Goal: Task Accomplishment & Management: Use online tool/utility

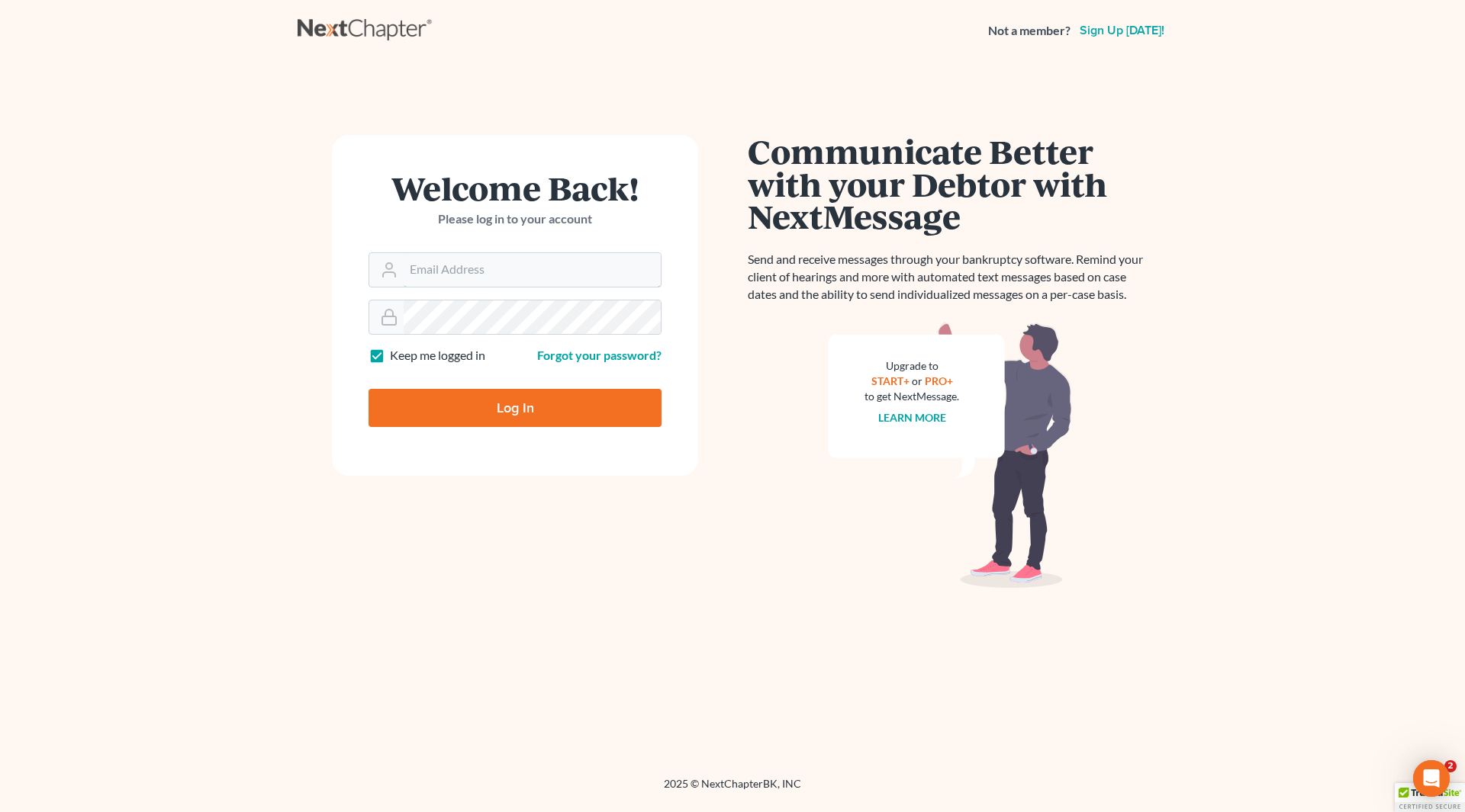
type input "[PERSON_NAME][EMAIL_ADDRESS][DOMAIN_NAME]"
click at [504, 407] on input "Log In" at bounding box center [514, 408] width 293 height 38
type input "Thinking..."
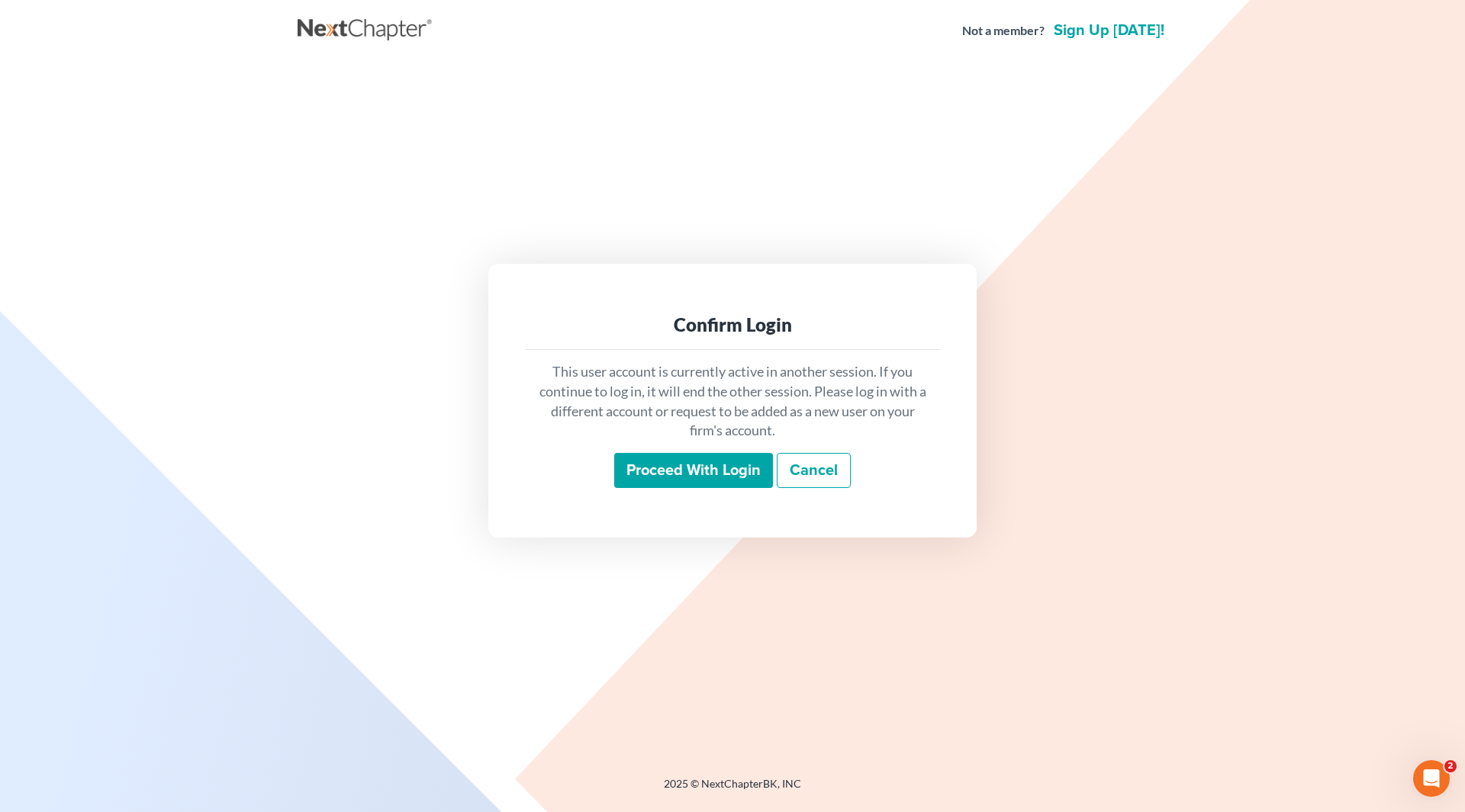
click at [691, 463] on input "Proceed with login" at bounding box center [693, 471] width 159 height 35
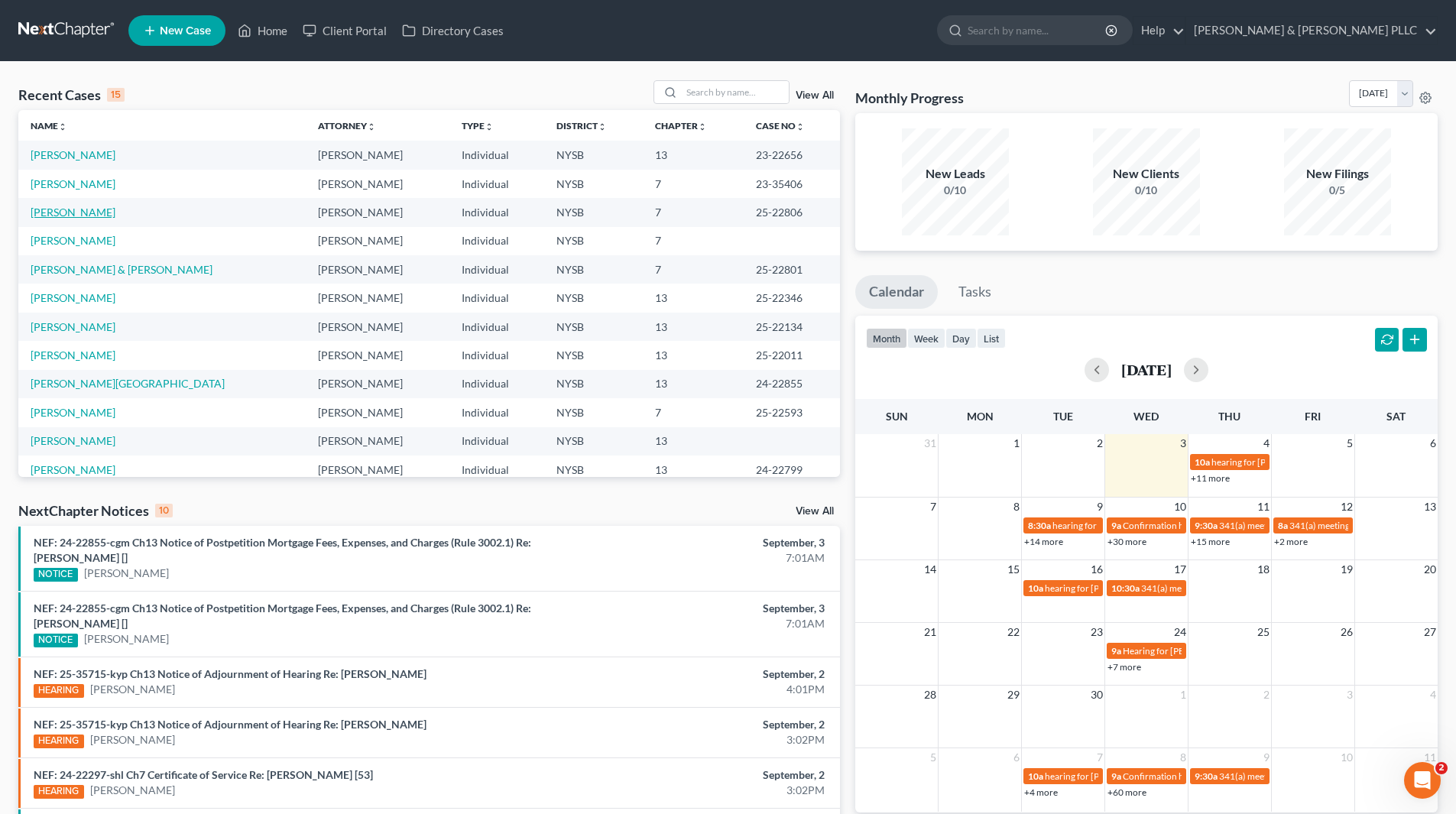
click at [94, 214] on link "Alwadi, Ahmad" at bounding box center [73, 212] width 85 height 13
select select "10"
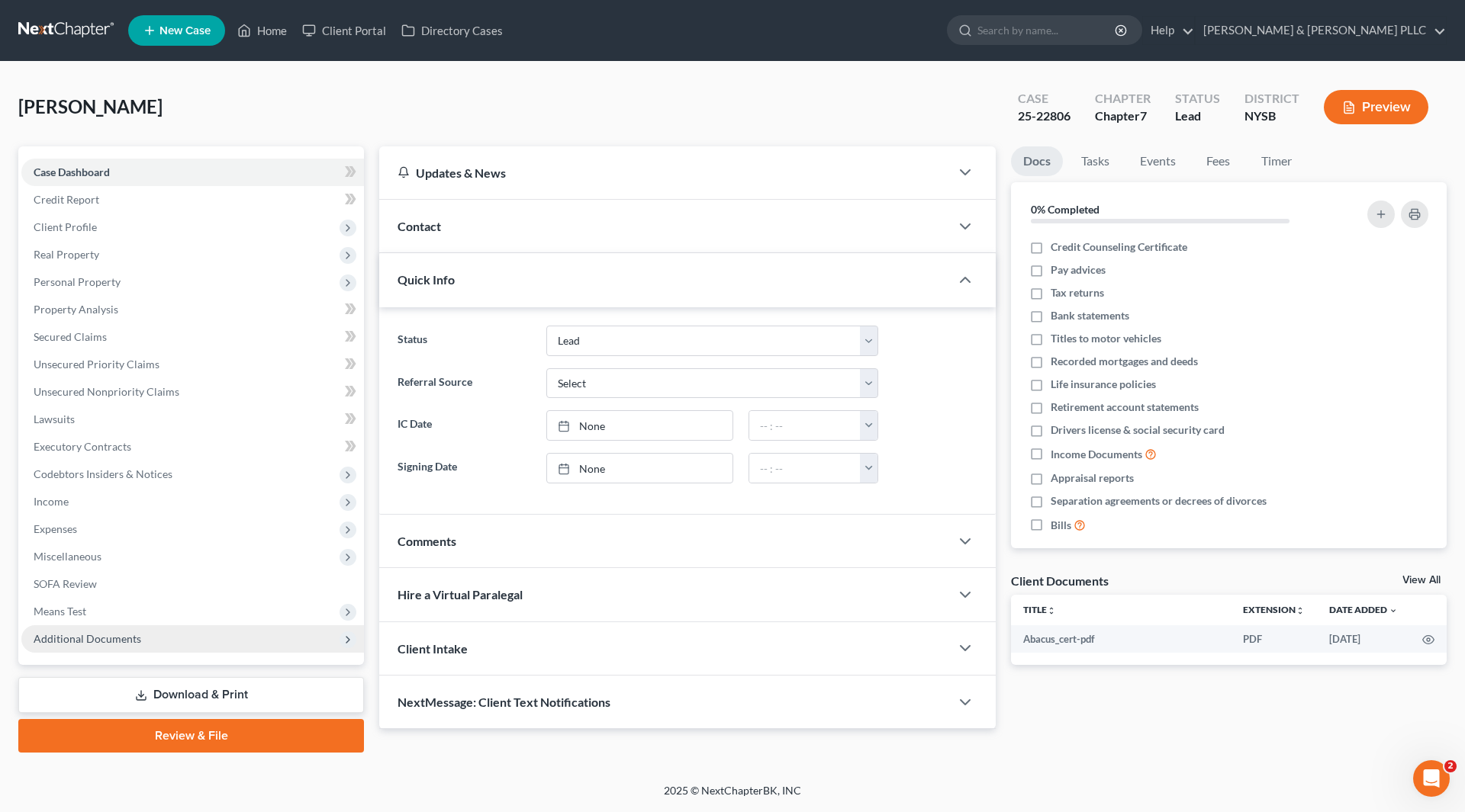
click at [104, 636] on span "Additional Documents" at bounding box center [87, 638] width 107 height 13
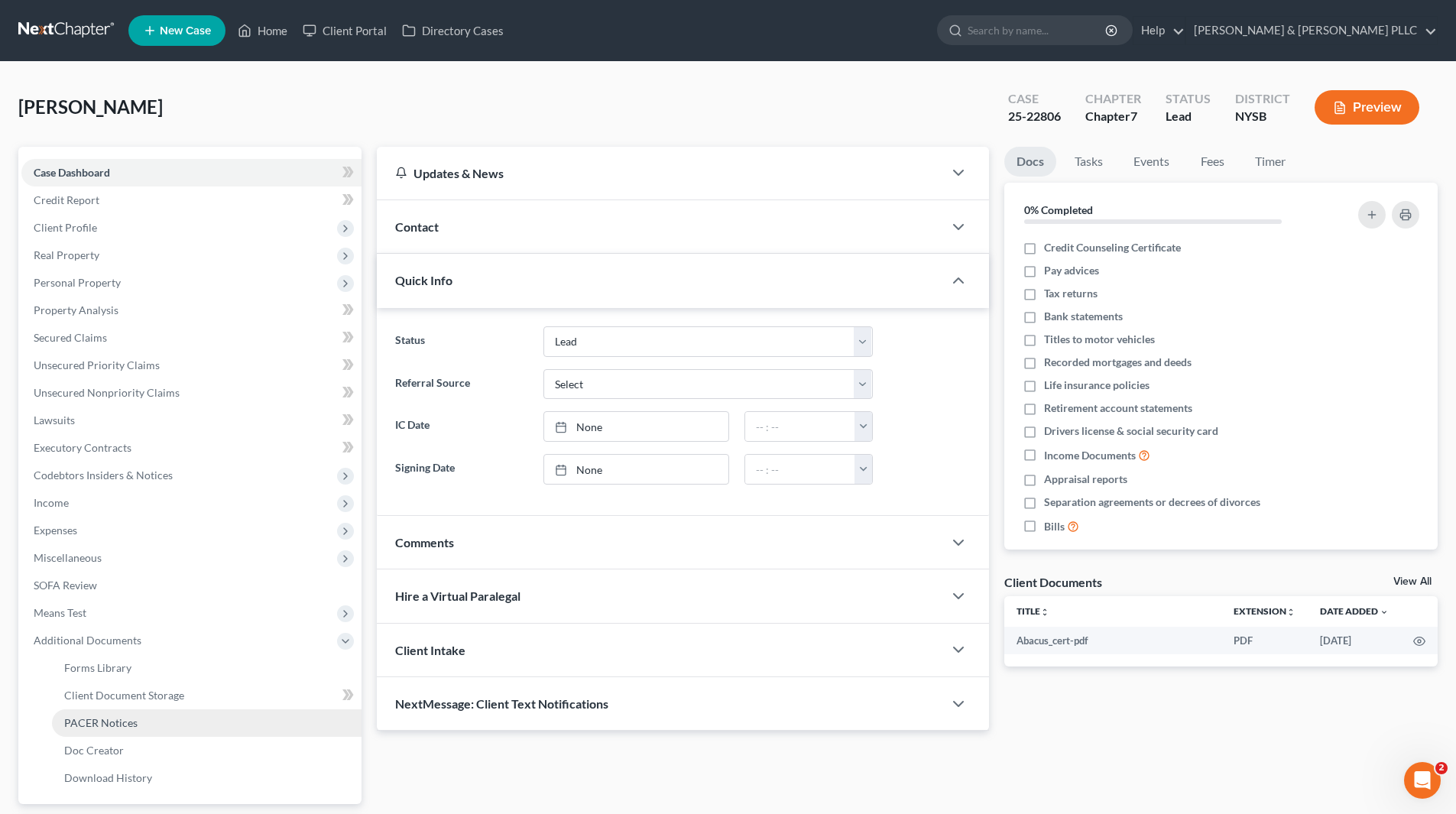
click at [132, 721] on span "PACER Notices" at bounding box center [101, 723] width 74 height 13
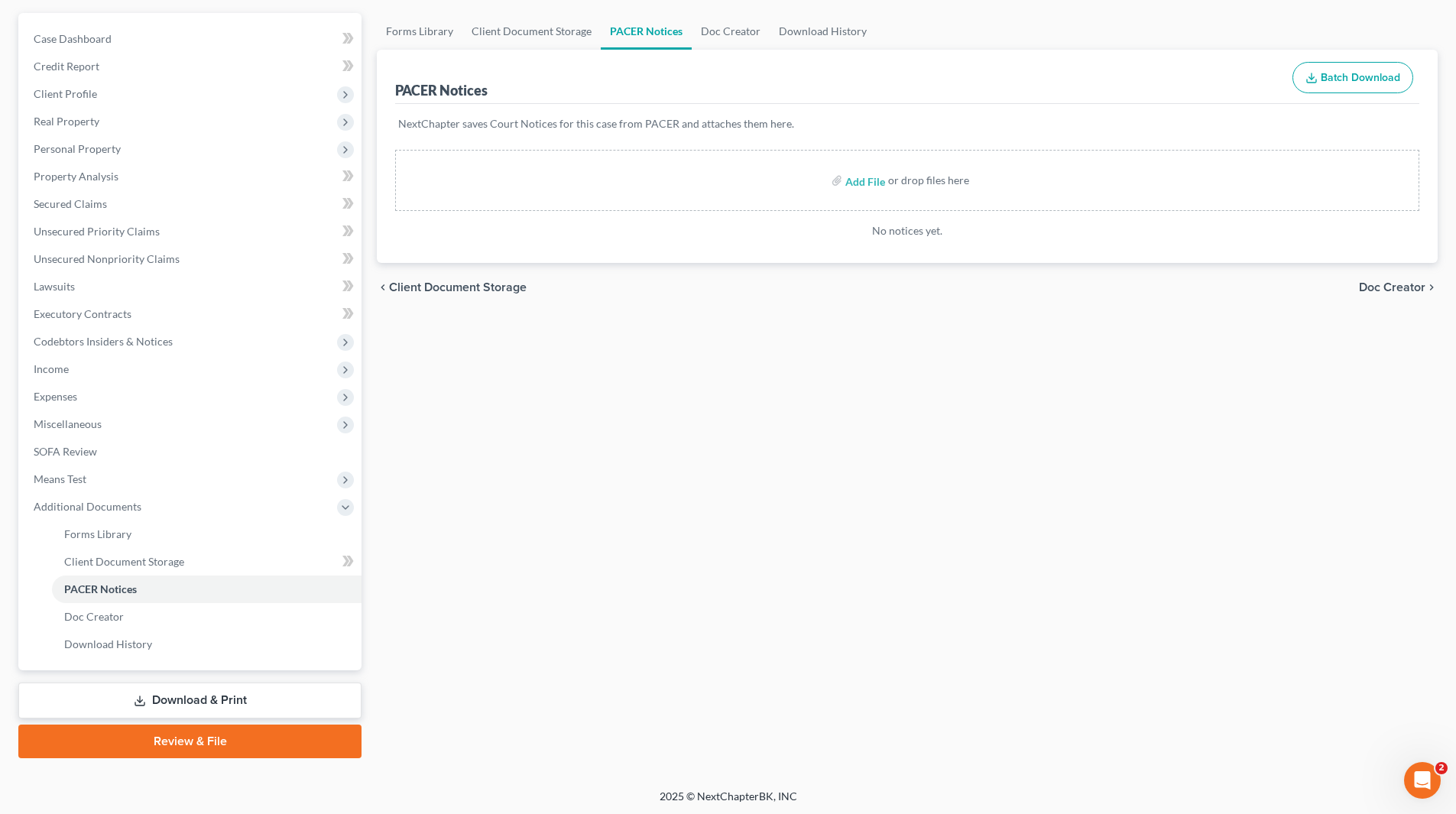
scroll to position [136, 0]
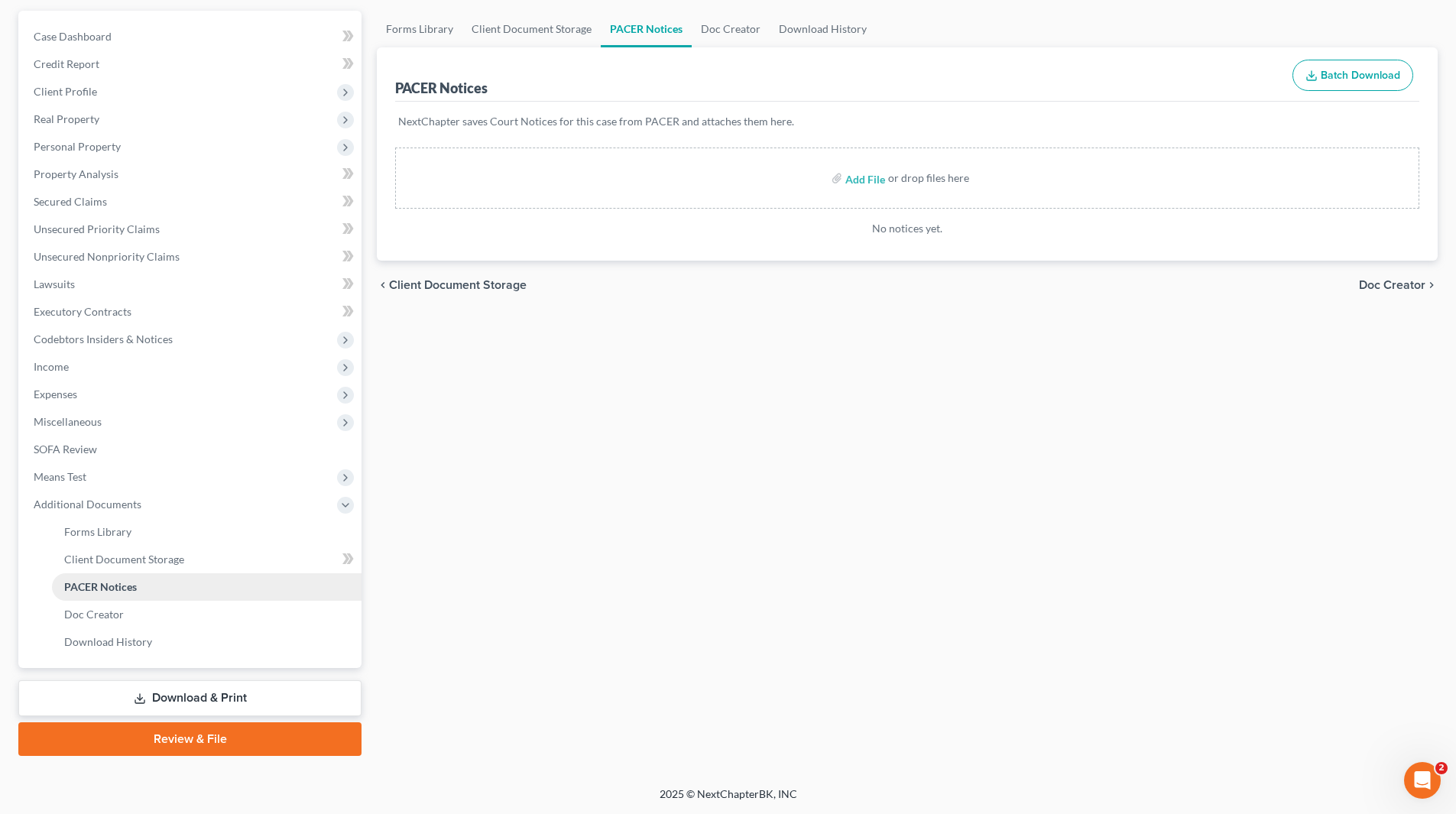
click at [129, 589] on span "PACER Notices" at bounding box center [101, 586] width 73 height 13
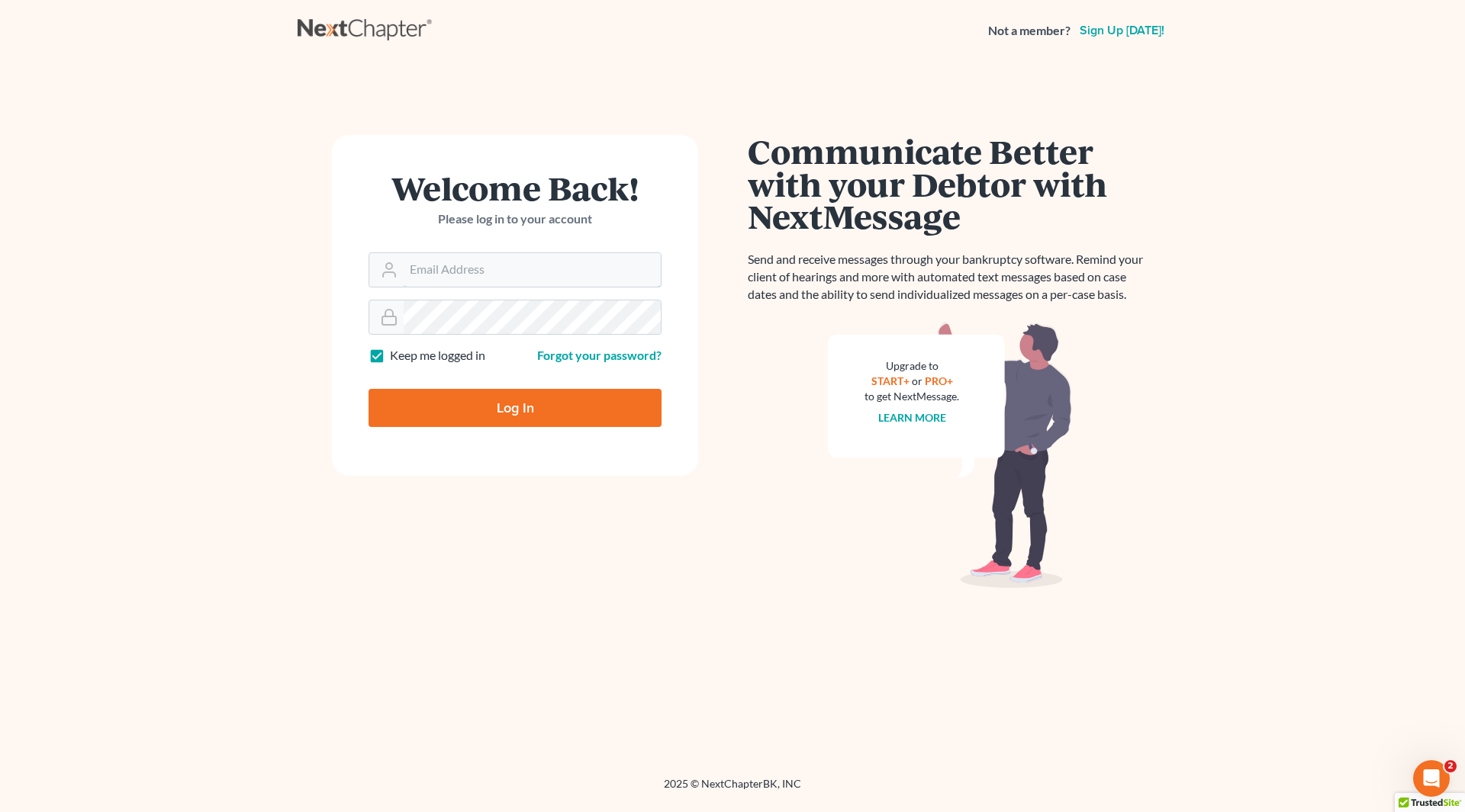
type input "[PERSON_NAME][EMAIL_ADDRESS][DOMAIN_NAME]"
click at [500, 407] on input "Log In" at bounding box center [514, 408] width 293 height 38
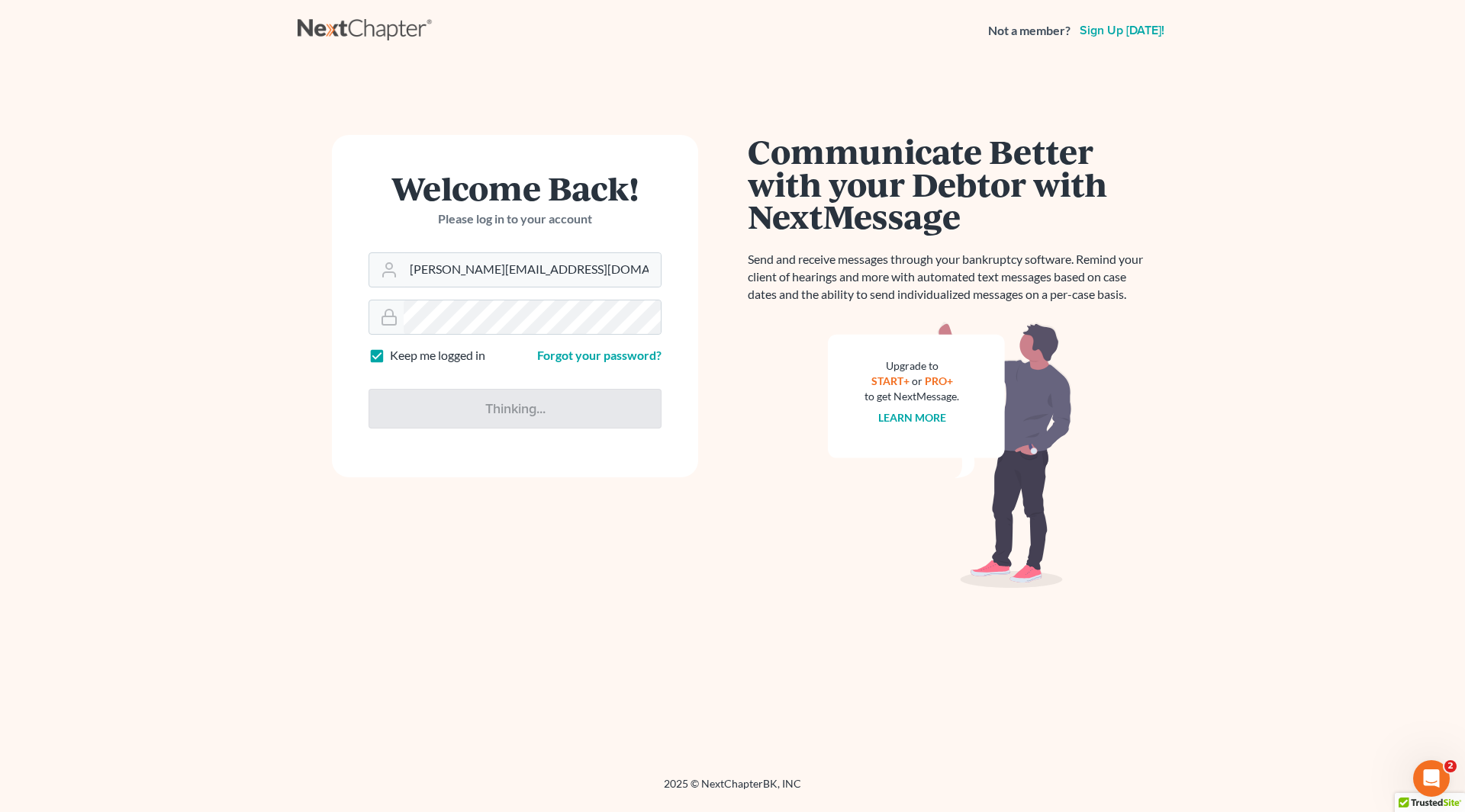
type input "Thinking..."
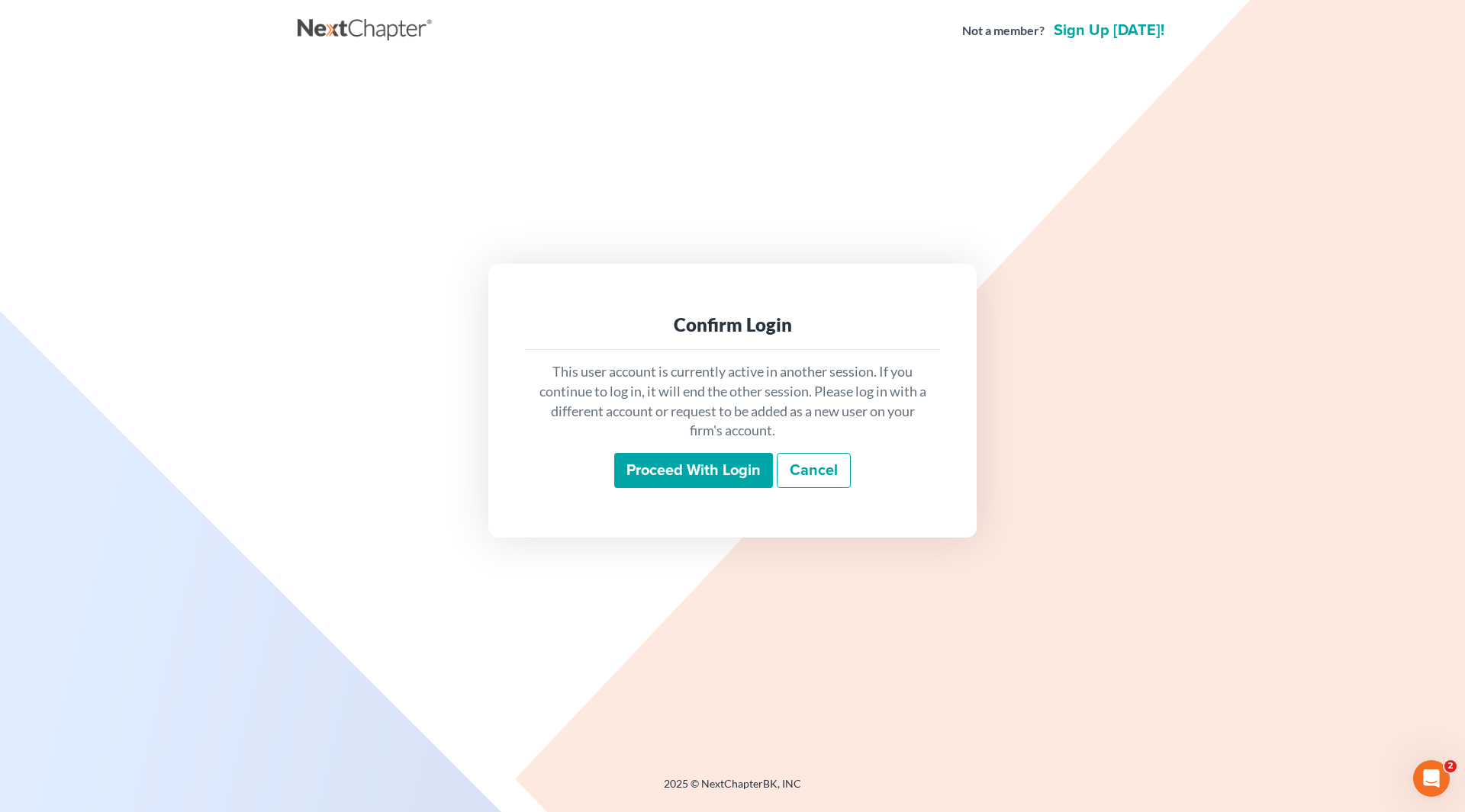
click at [716, 471] on input "Proceed with login" at bounding box center [693, 471] width 159 height 35
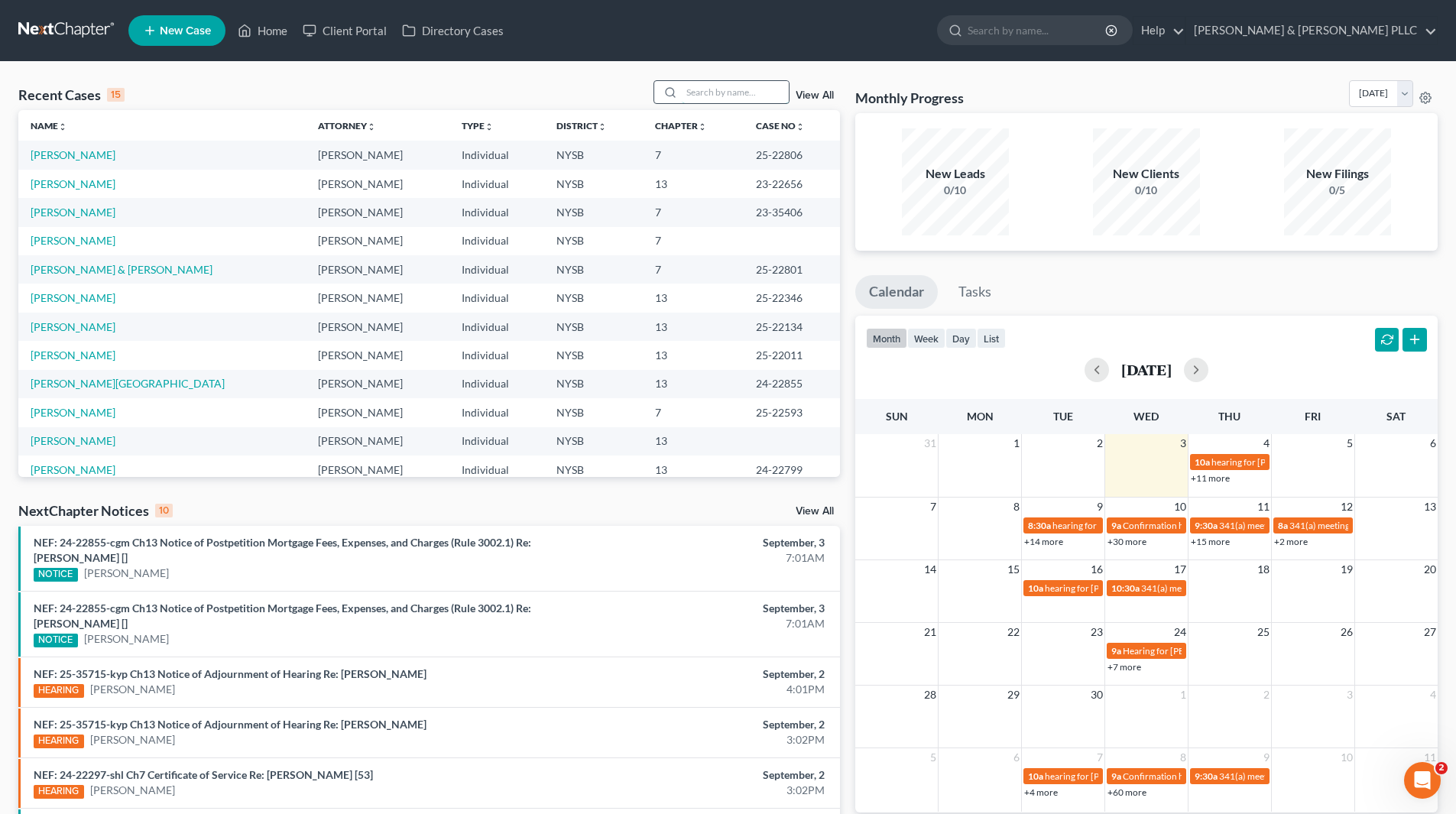
click at [766, 92] on input "search" at bounding box center [735, 92] width 107 height 22
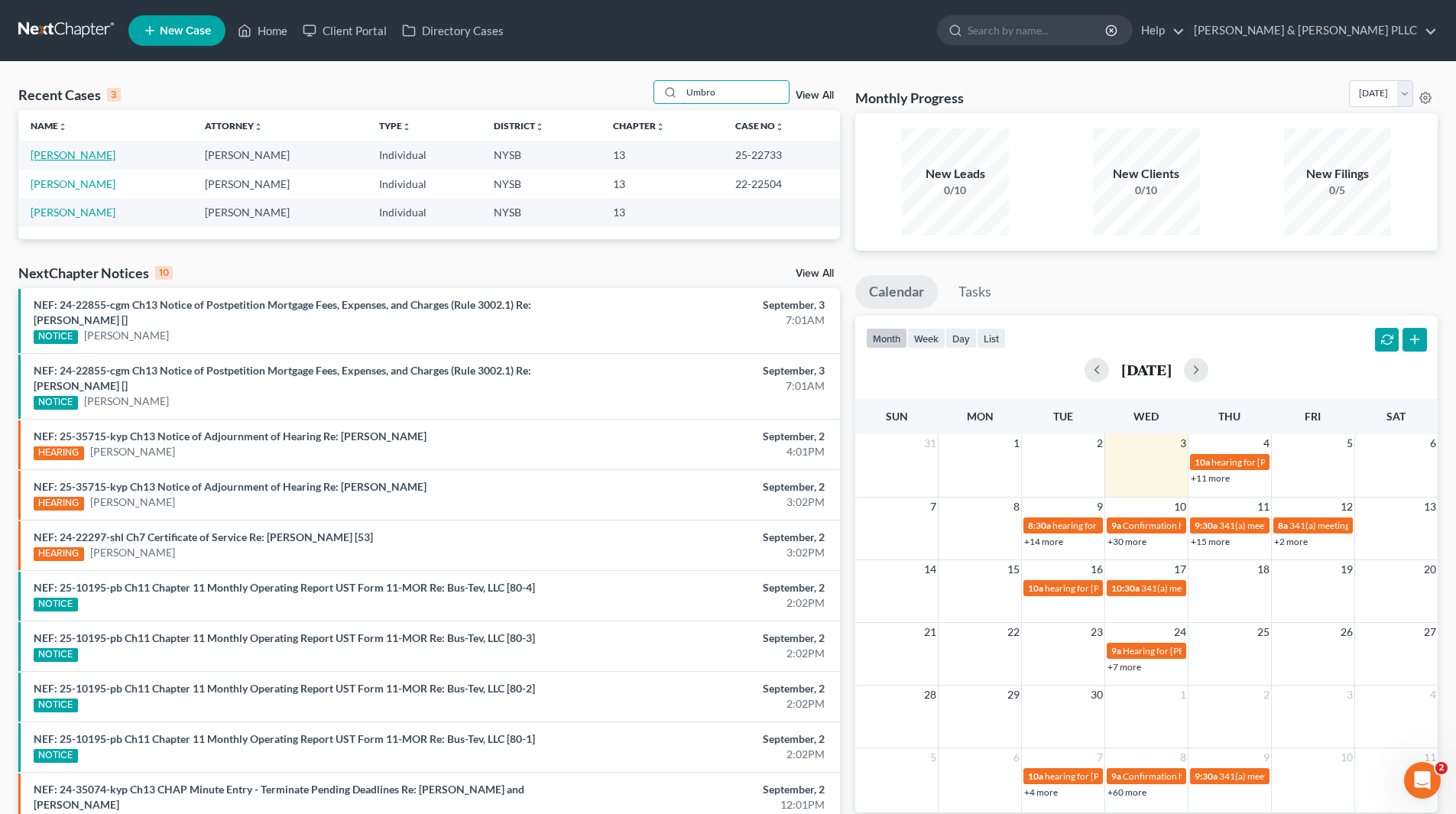
type input "Umbro"
click at [67, 156] on link "[PERSON_NAME]" at bounding box center [73, 154] width 85 height 13
select select "6"
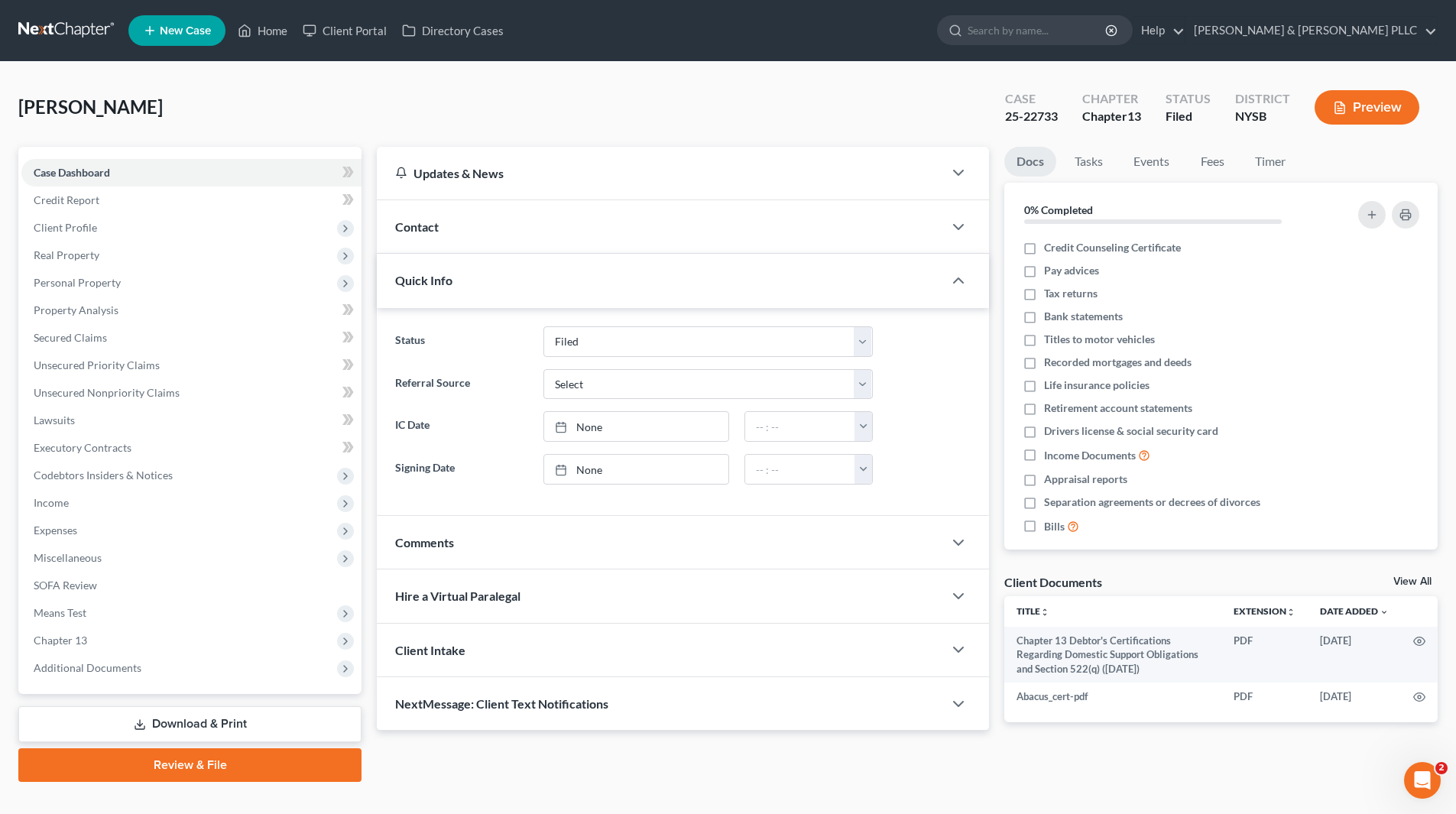
scroll to position [26, 0]
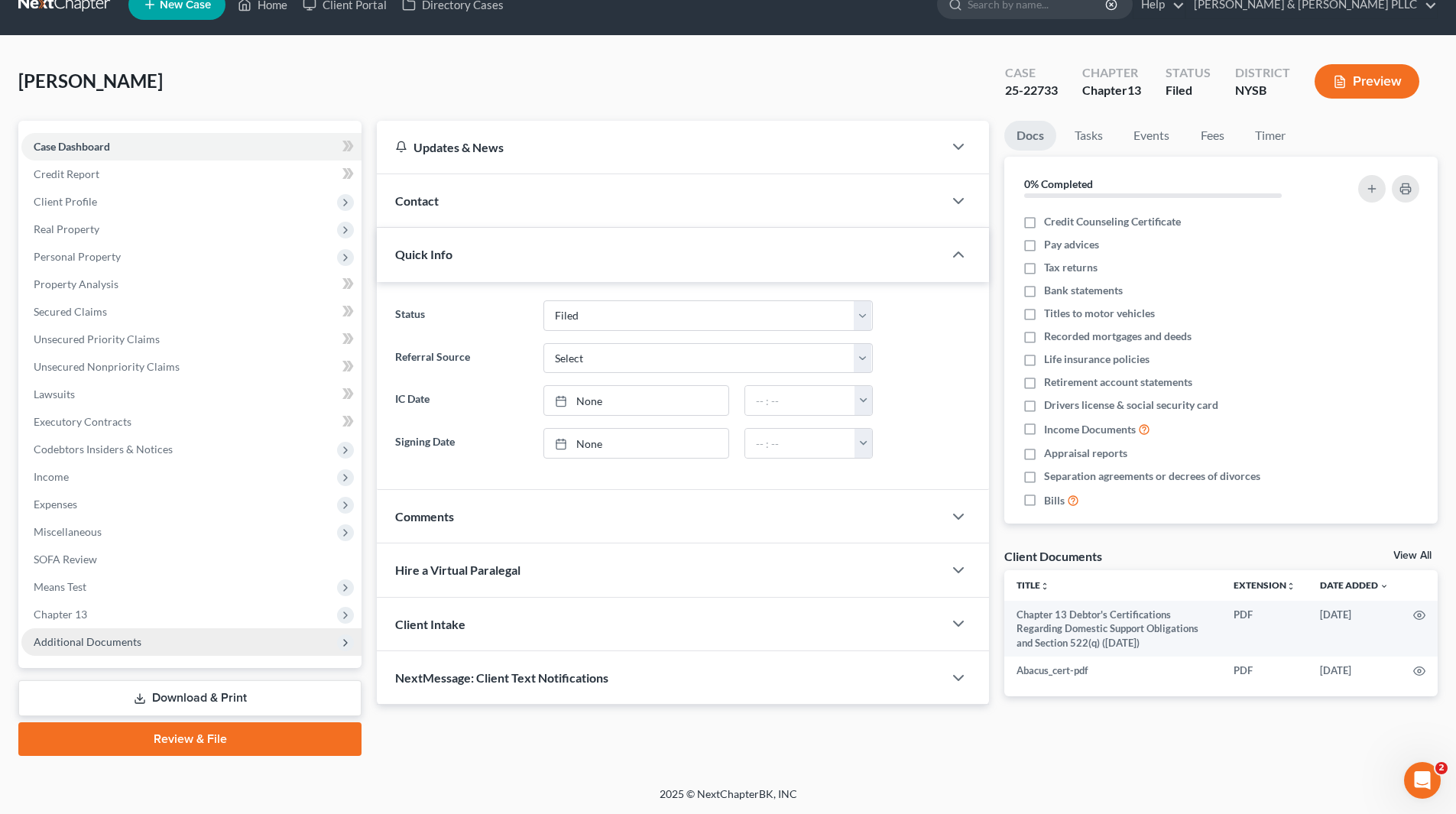
click at [115, 646] on span "Additional Documents" at bounding box center [87, 641] width 107 height 13
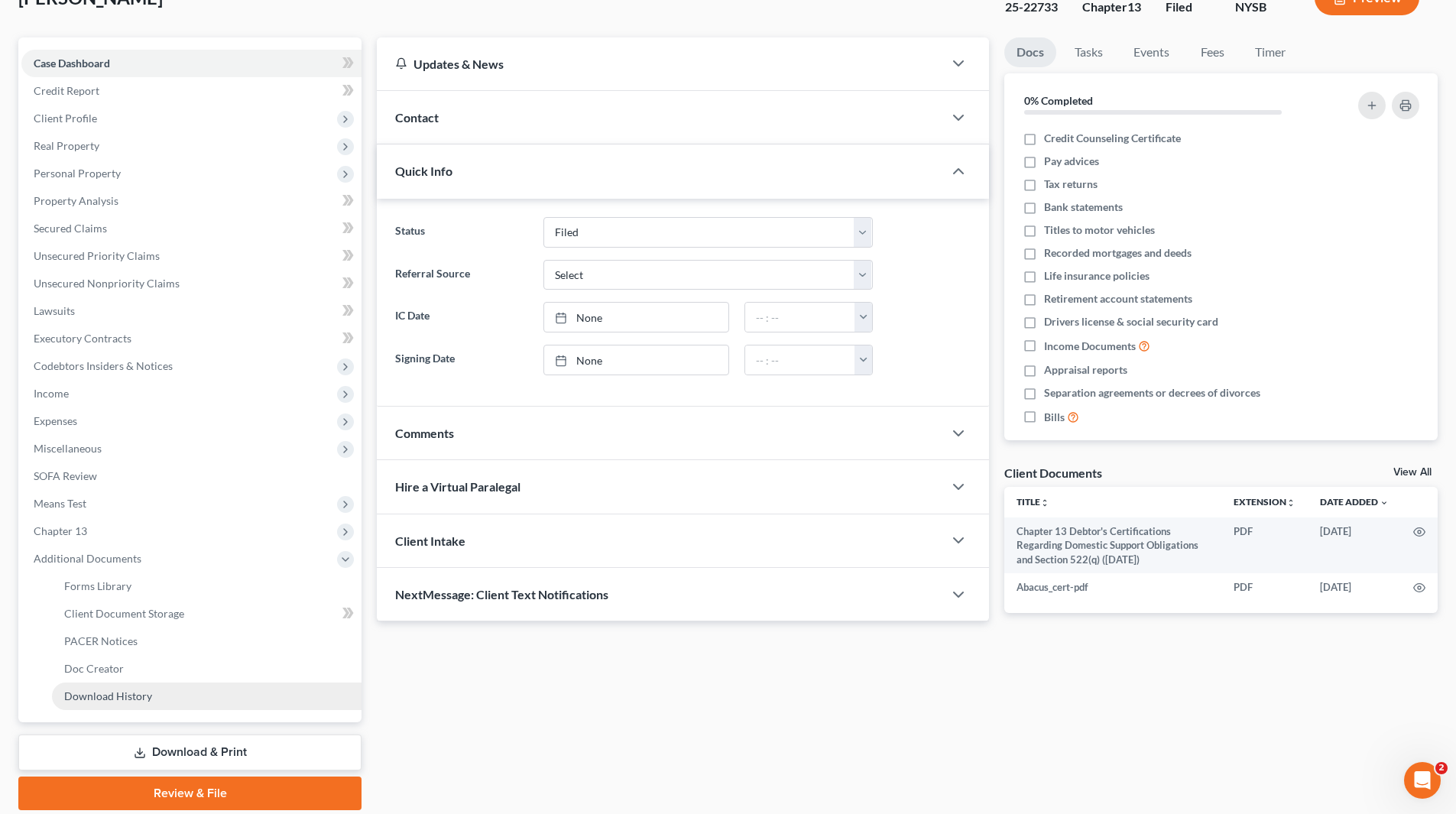
scroll to position [163, 0]
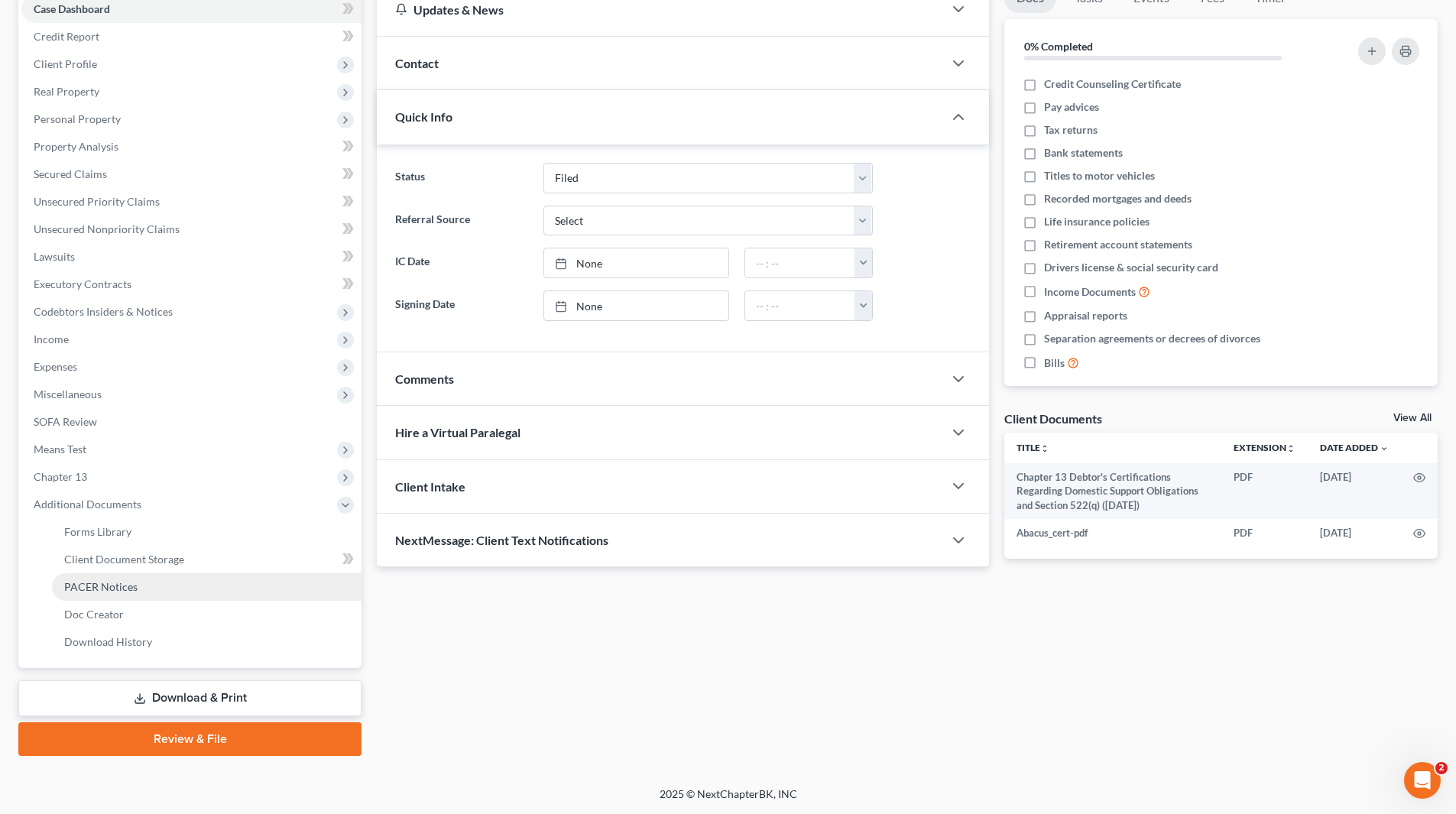
click at [135, 586] on span "PACER Notices" at bounding box center [101, 586] width 74 height 13
